Goal: Task Accomplishment & Management: Manage account settings

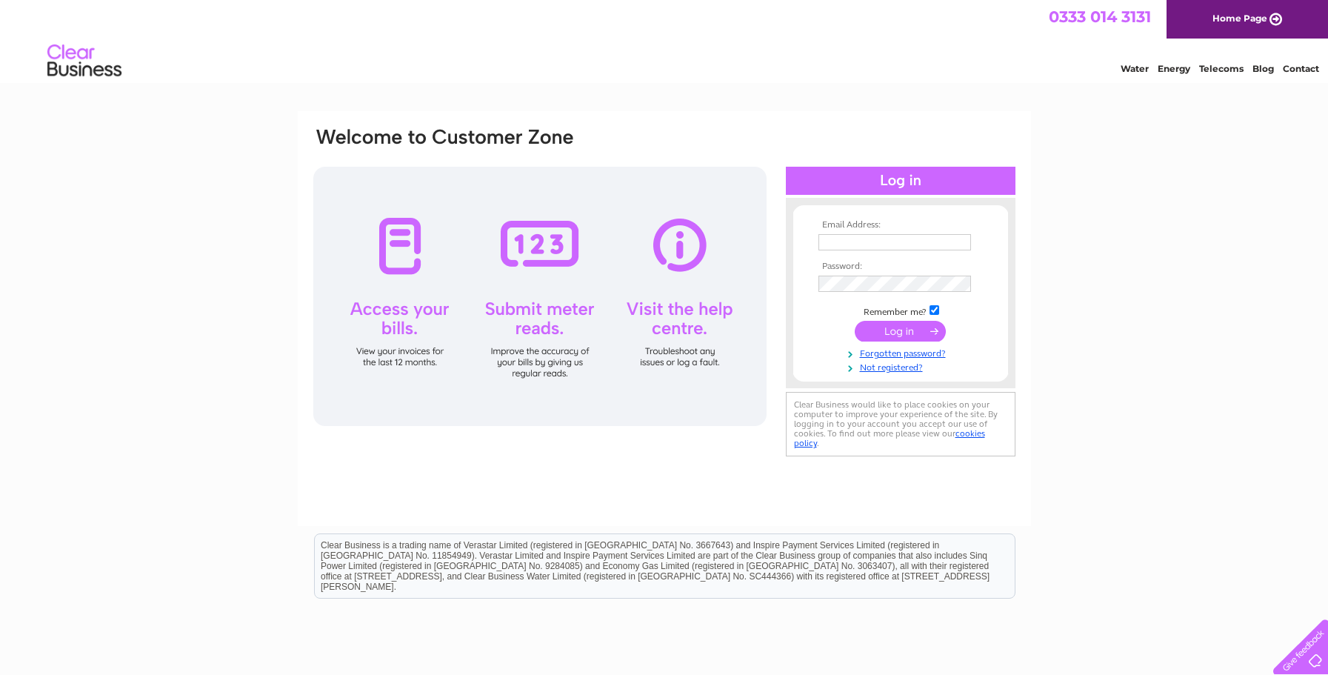
type input "andy.j.jones@hotmail.co.uk"
click at [896, 329] on input "submit" at bounding box center [900, 331] width 91 height 21
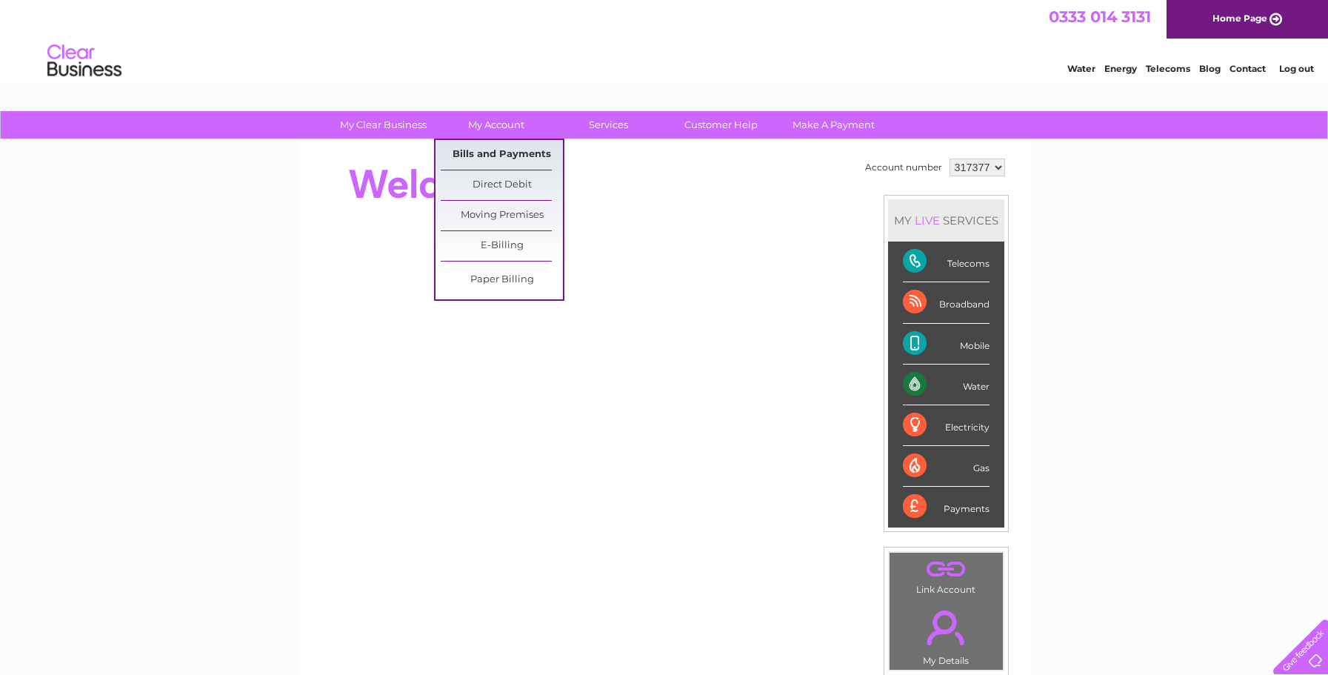
click at [497, 151] on link "Bills and Payments" at bounding box center [502, 155] width 122 height 30
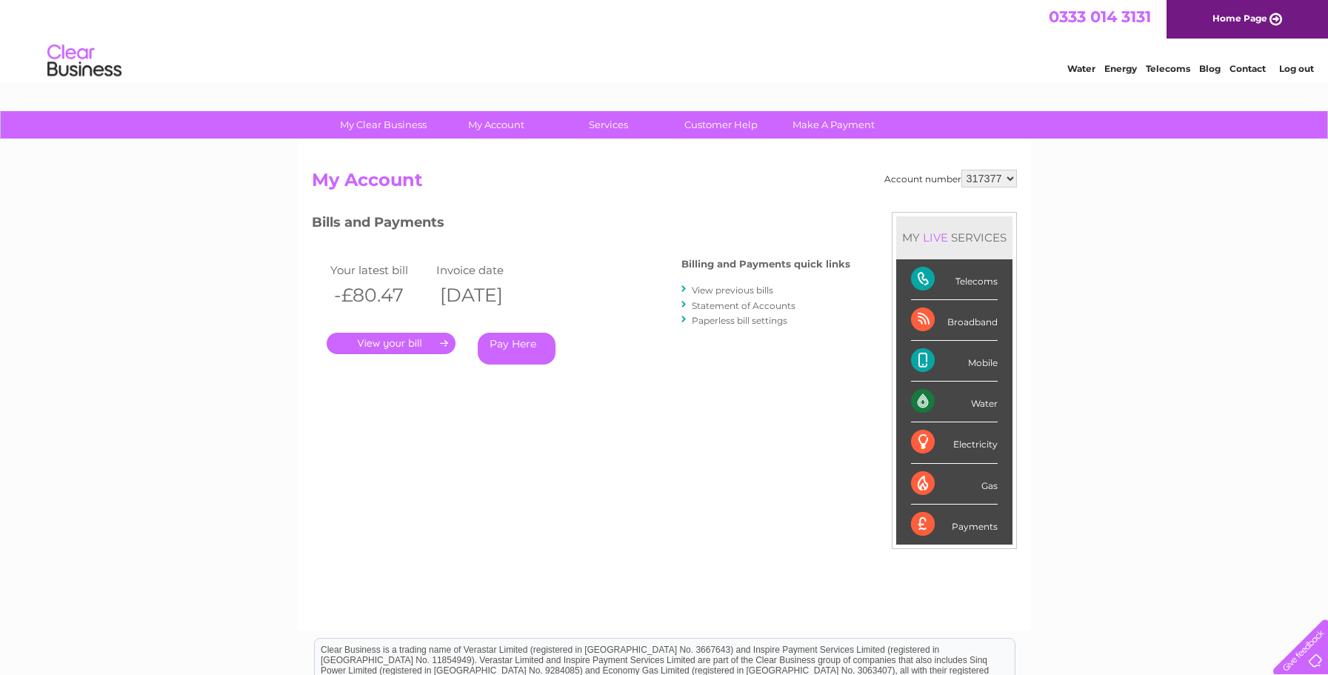
click at [402, 340] on link "." at bounding box center [391, 343] width 129 height 21
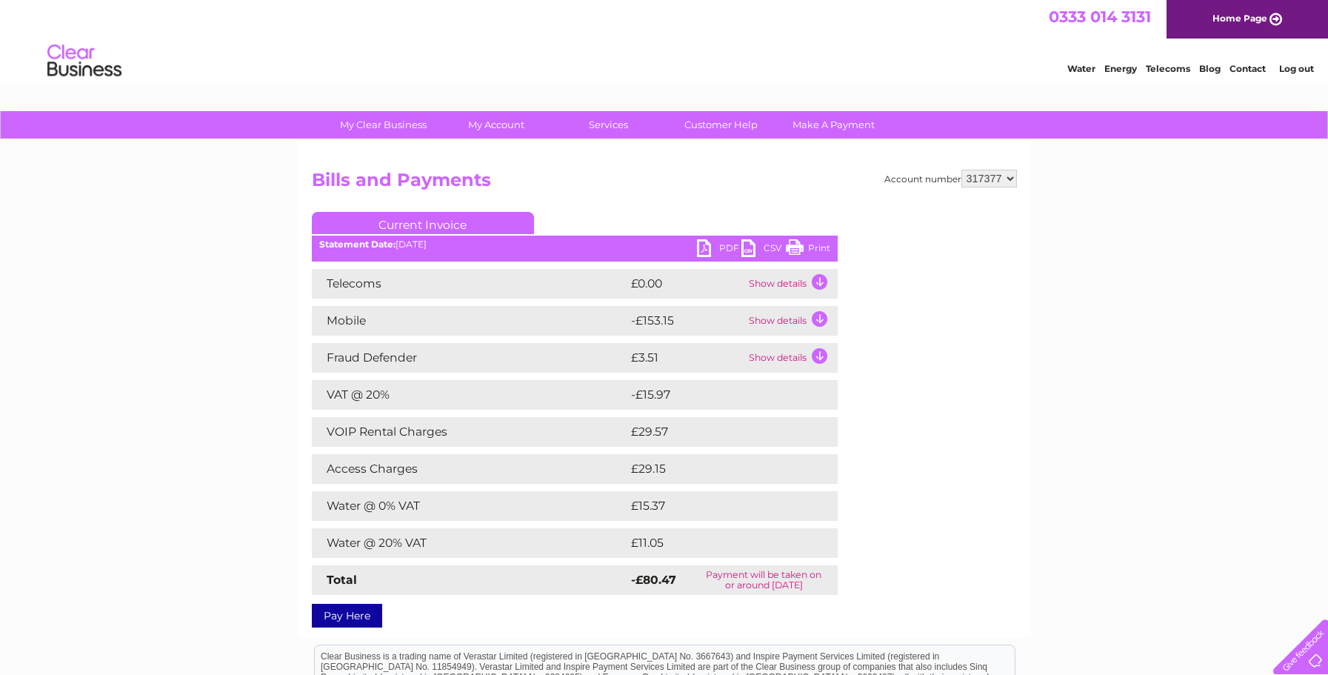
click at [703, 248] on link "PDF" at bounding box center [719, 249] width 44 height 21
click at [818, 317] on td "Show details" at bounding box center [791, 321] width 93 height 30
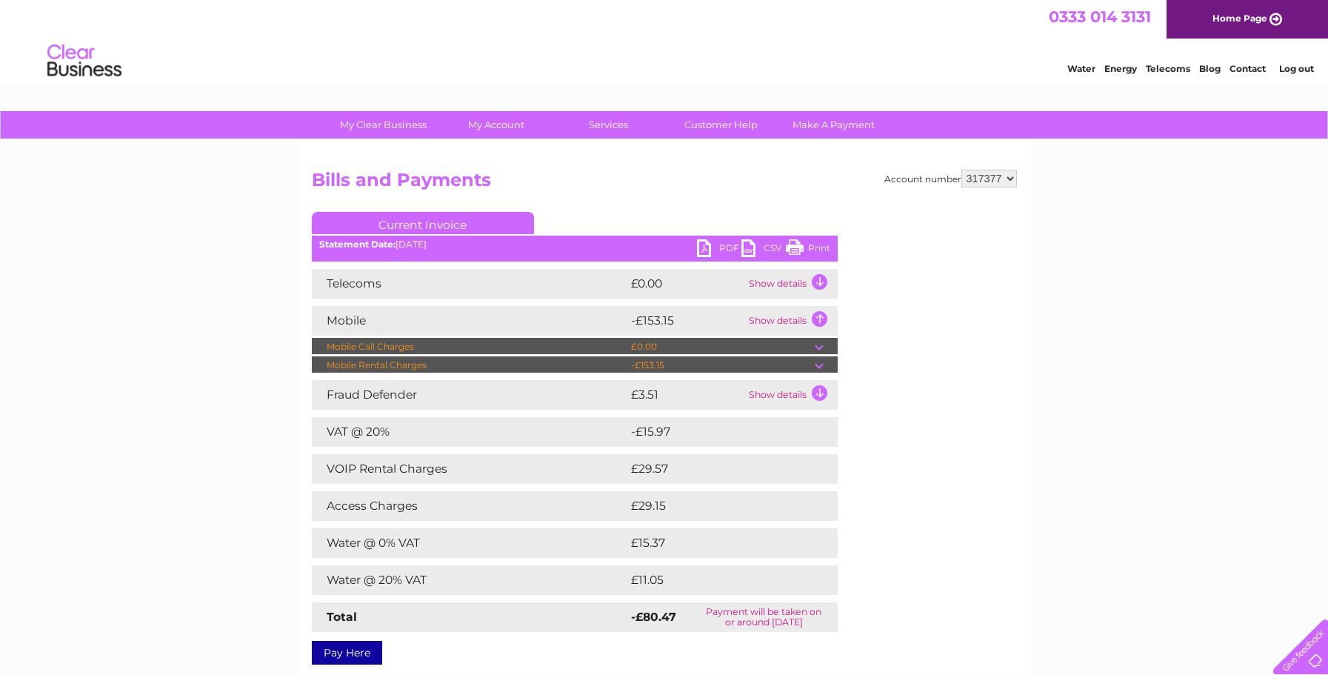
click at [820, 363] on td at bounding box center [826, 365] width 23 height 18
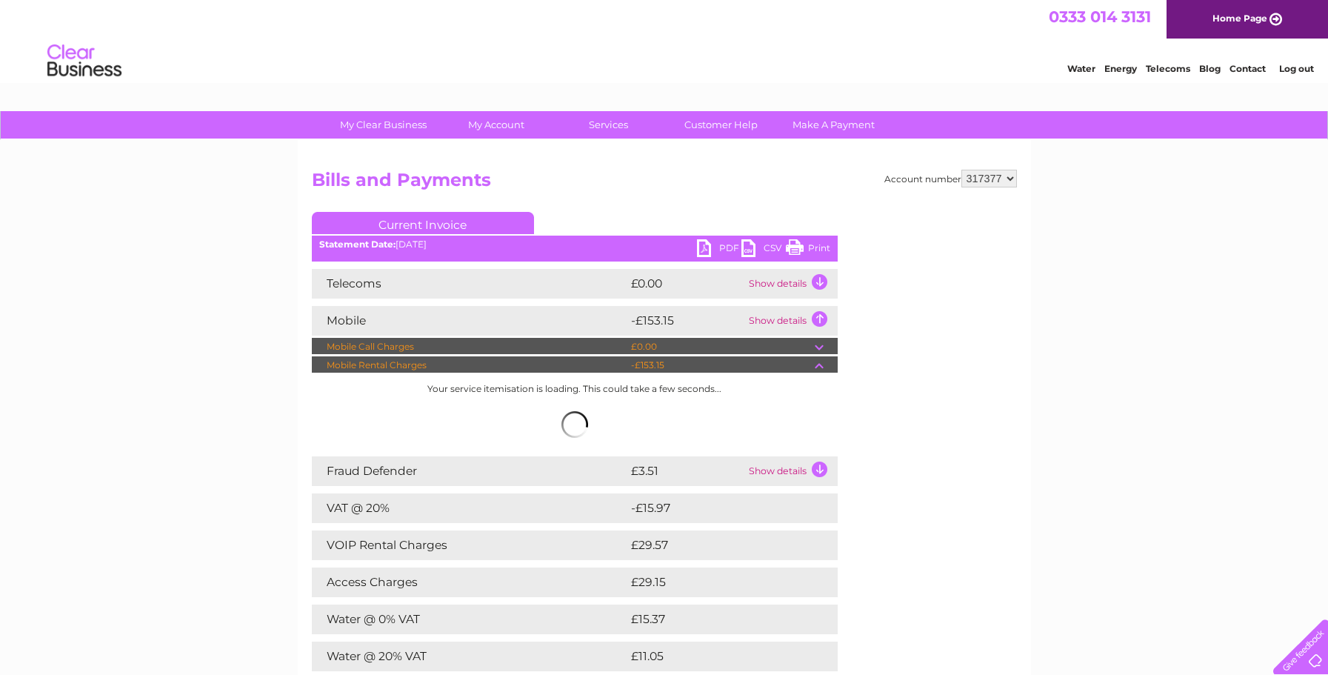
click at [813, 365] on td "-£153.15" at bounding box center [720, 365] width 187 height 18
click at [820, 346] on td at bounding box center [826, 347] width 23 height 18
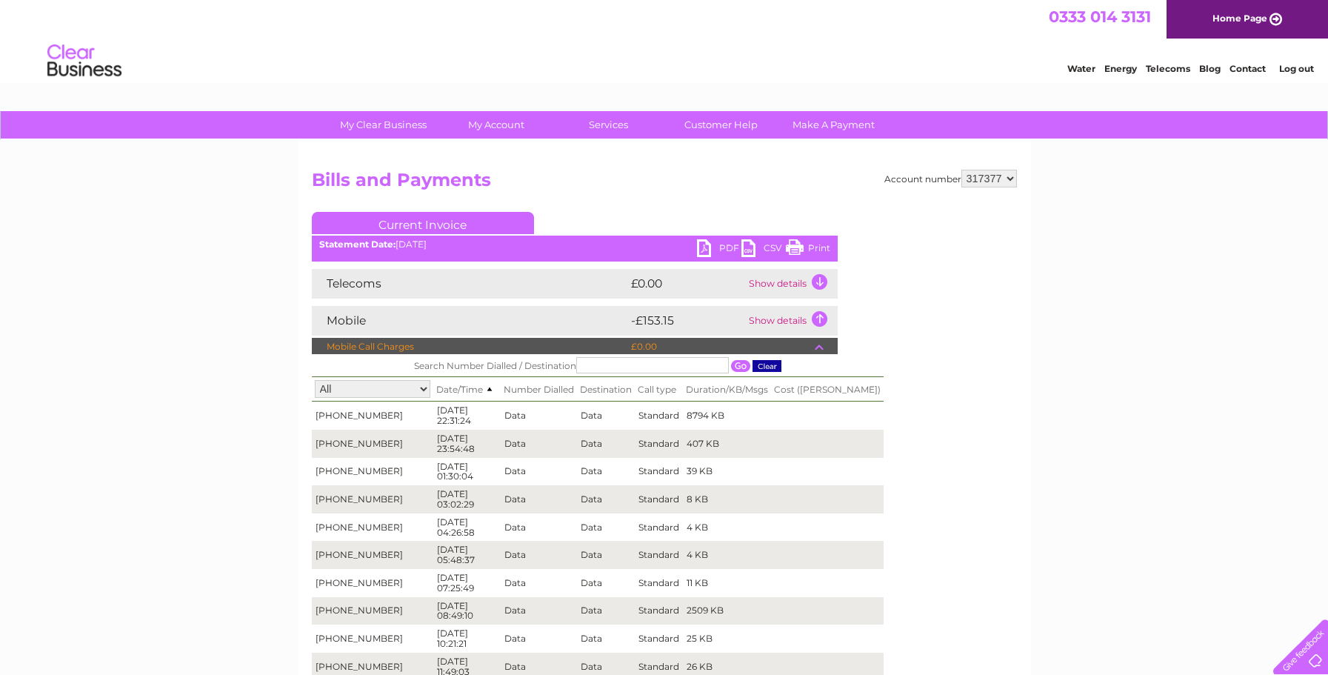
click at [820, 346] on td at bounding box center [826, 347] width 23 height 18
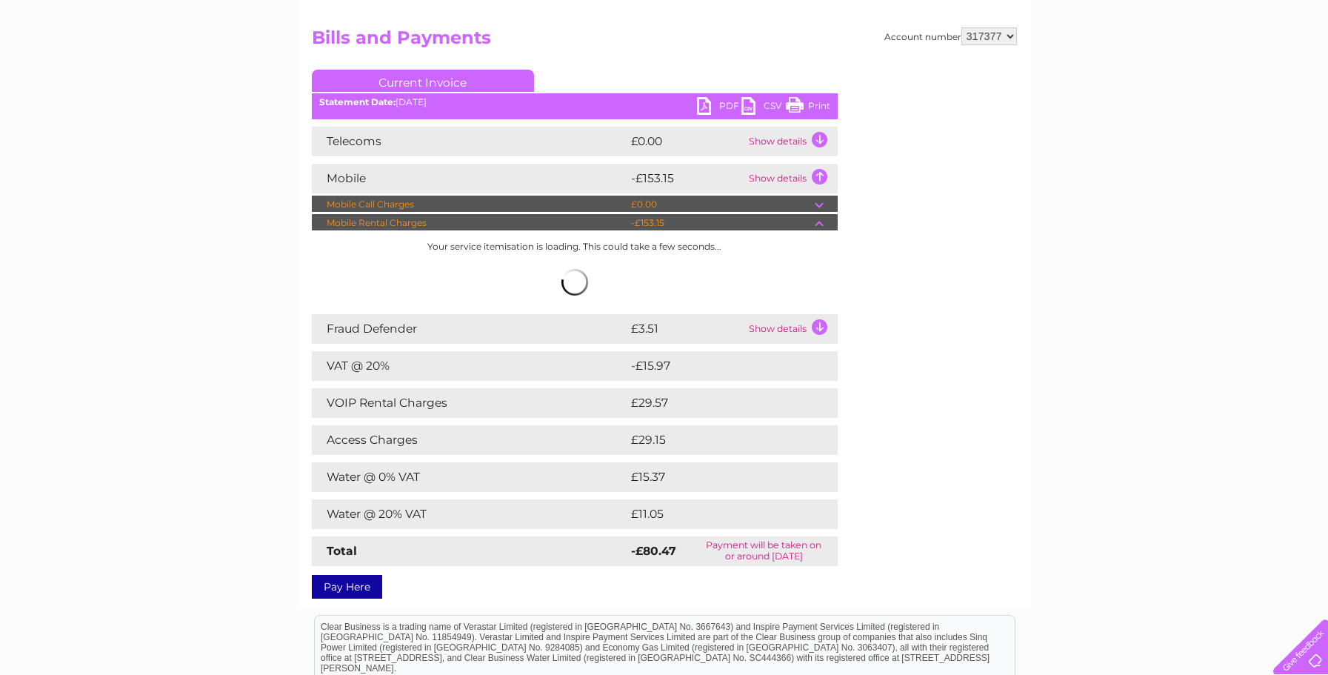
scroll to position [148, 0]
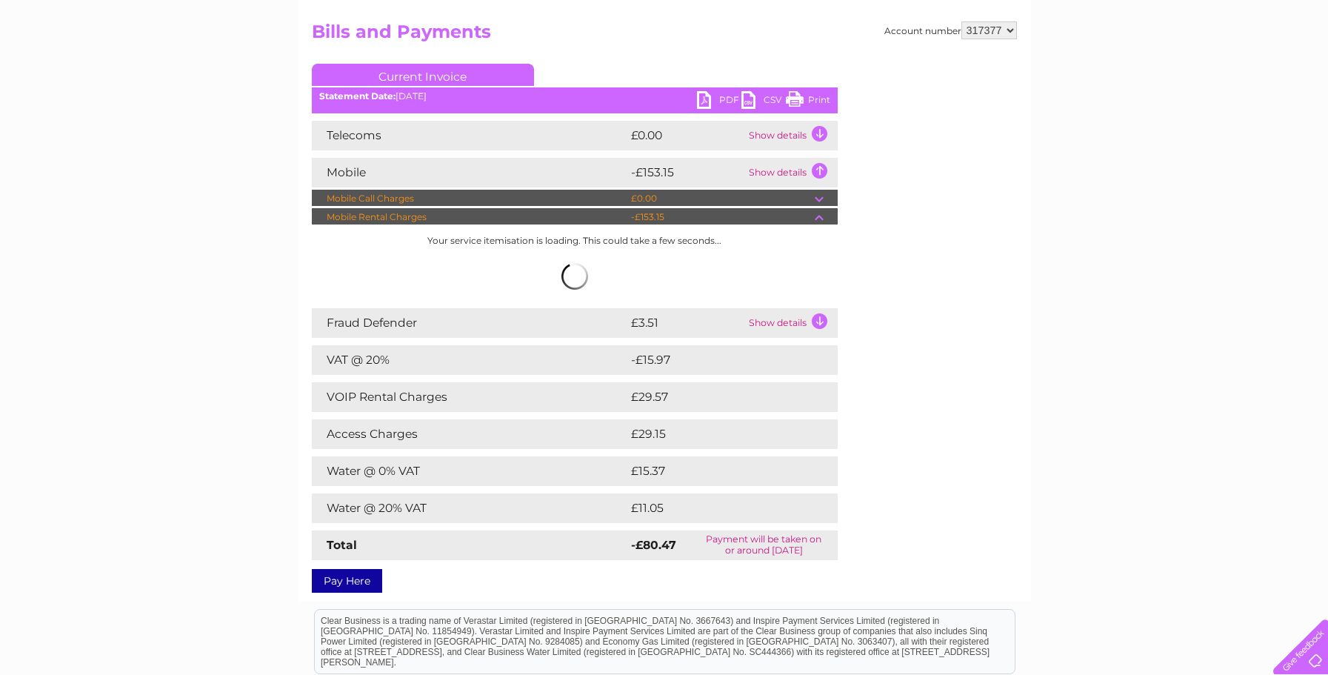
click at [819, 215] on td at bounding box center [826, 217] width 23 height 18
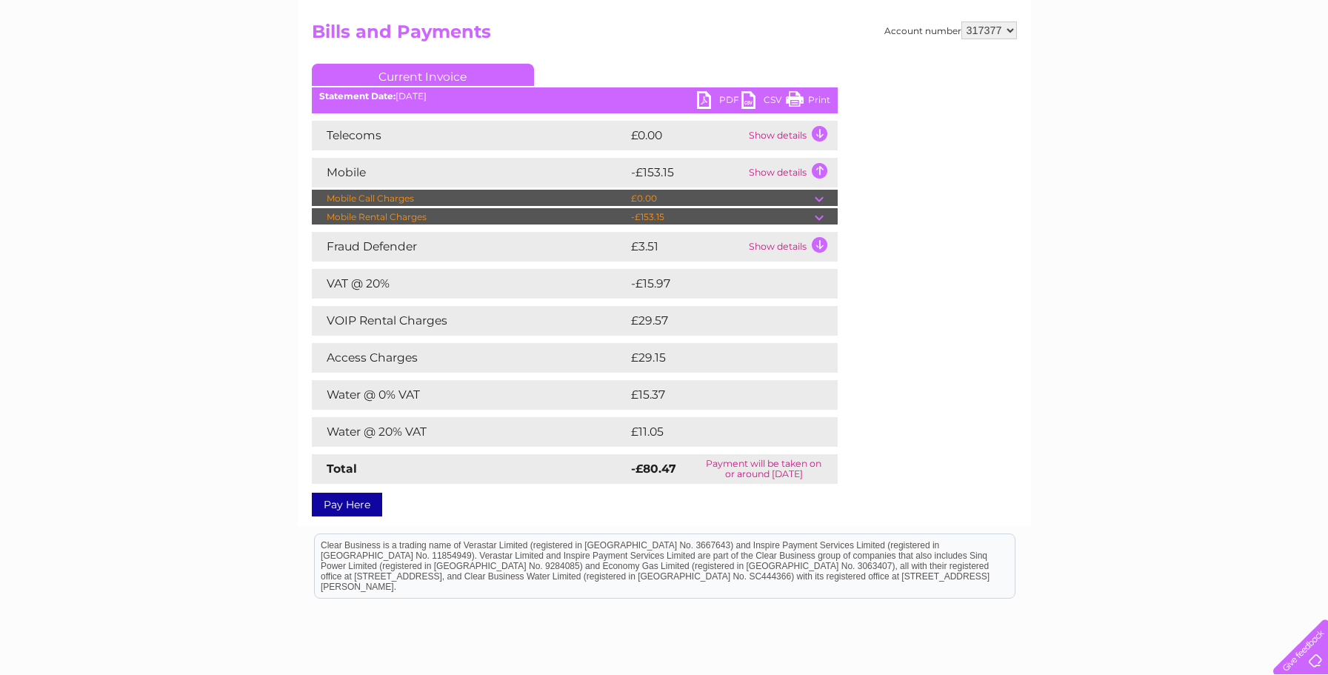
click at [821, 217] on td at bounding box center [826, 217] width 23 height 18
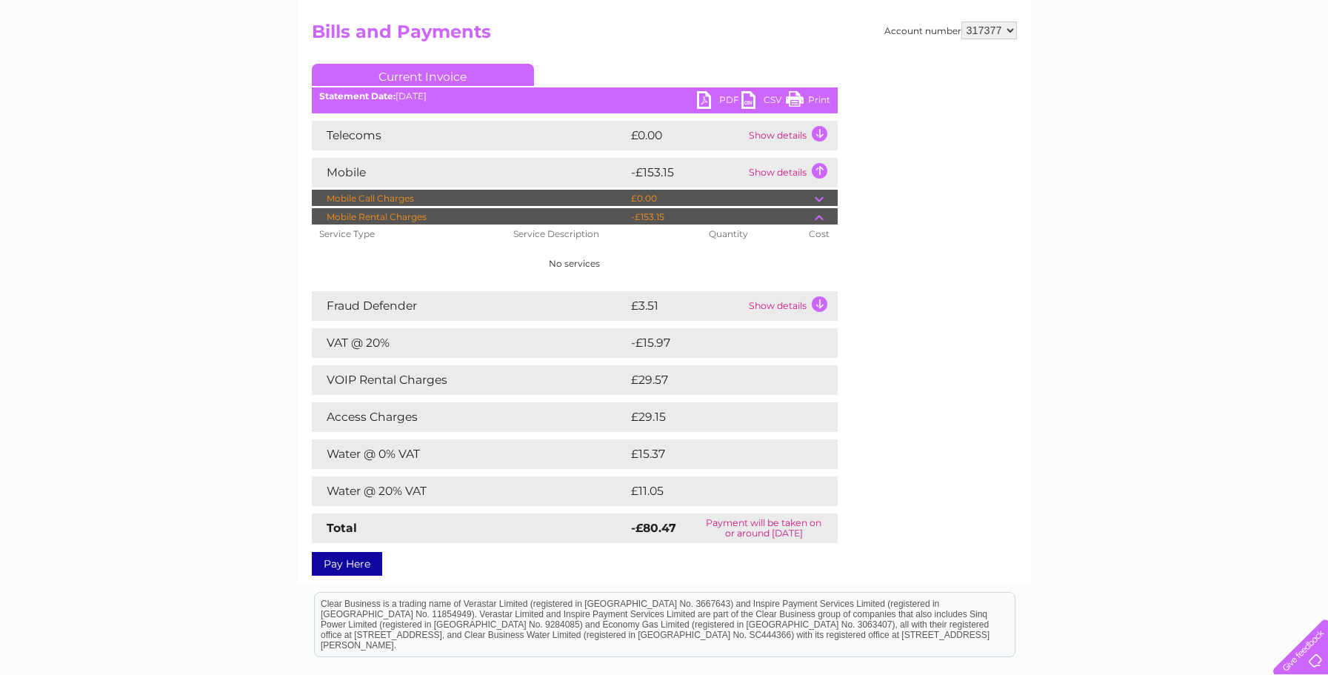
click at [819, 216] on td at bounding box center [826, 217] width 23 height 18
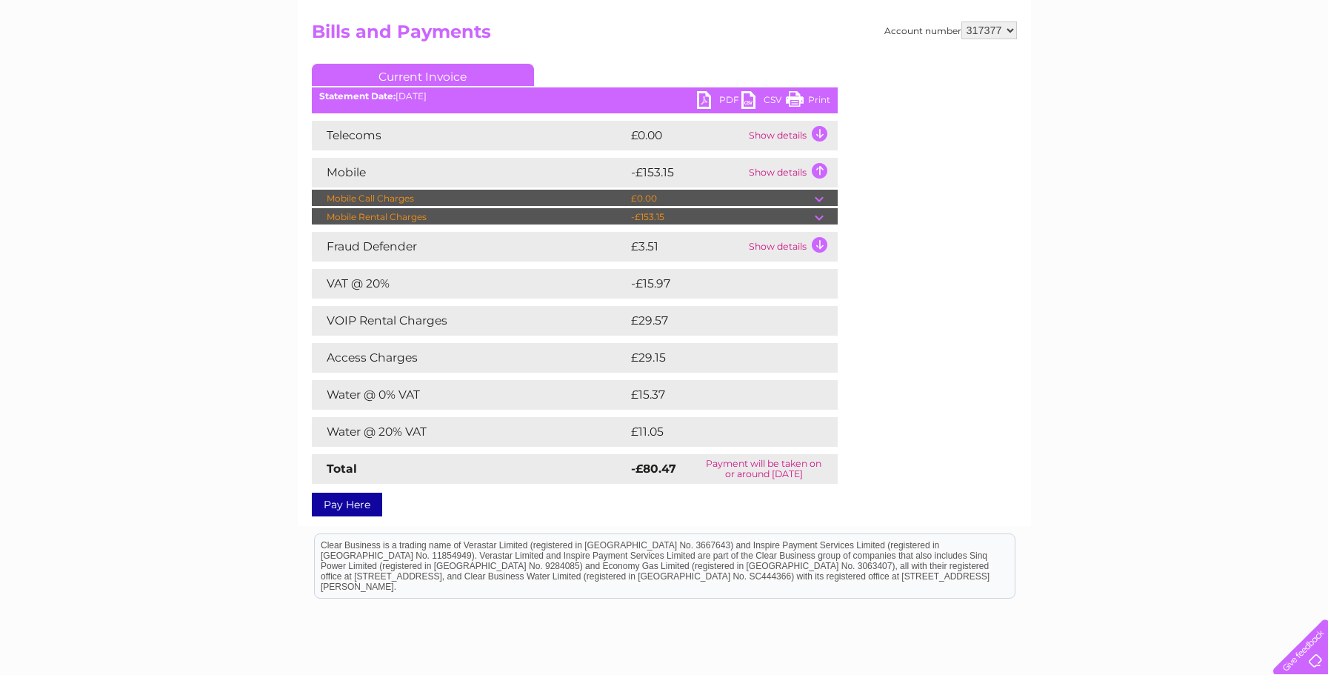
click at [816, 169] on td "Show details" at bounding box center [791, 173] width 93 height 30
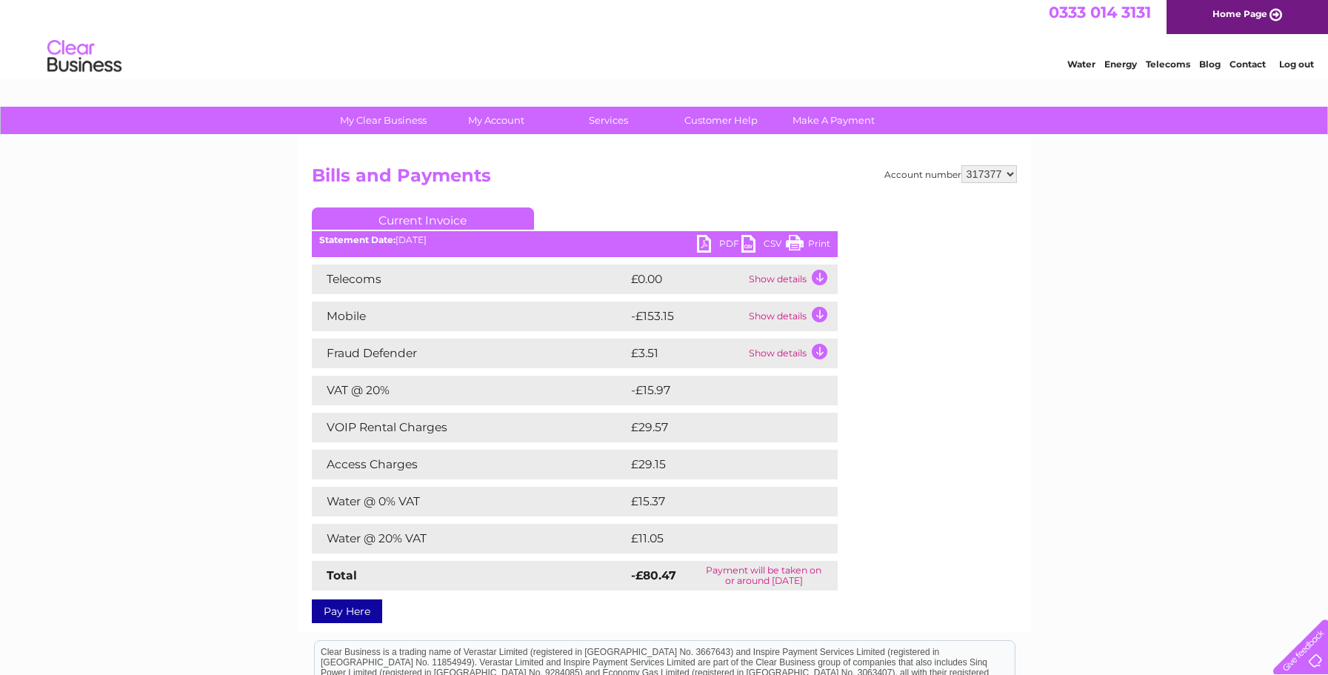
scroll to position [4, 0]
click at [1294, 65] on link "Log out" at bounding box center [1296, 64] width 35 height 11
